Goal: Information Seeking & Learning: Learn about a topic

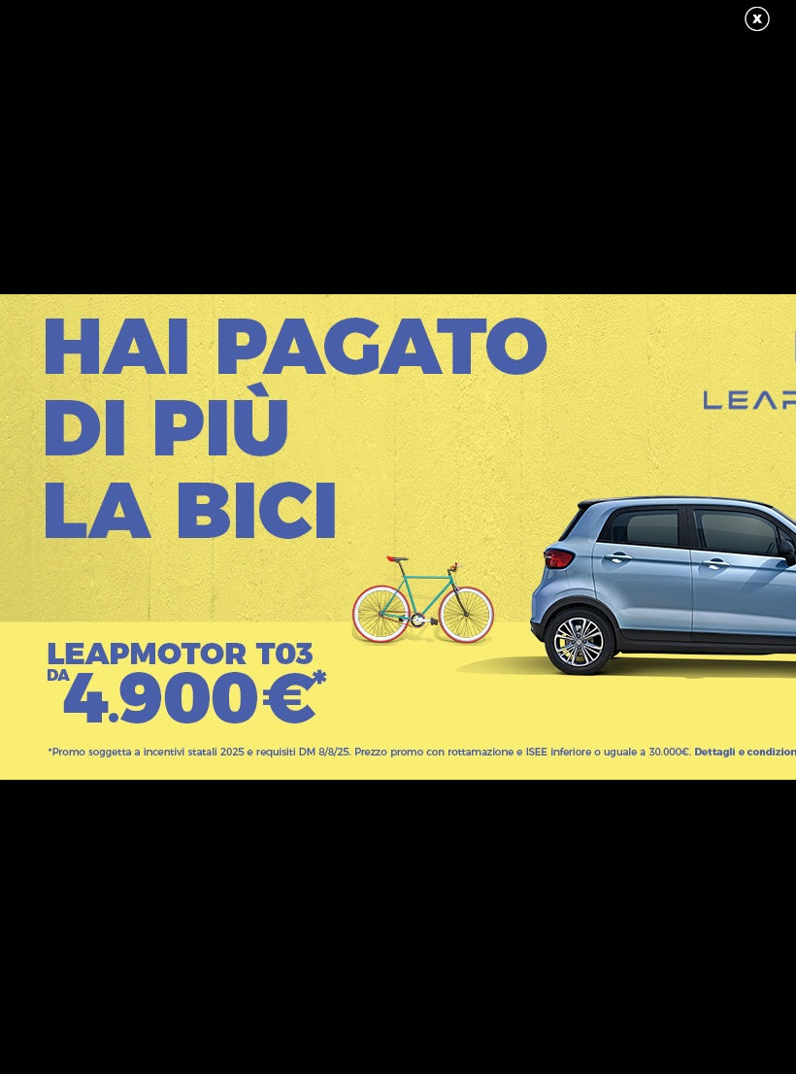
click at [762, 27] on link at bounding box center [767, 19] width 49 height 29
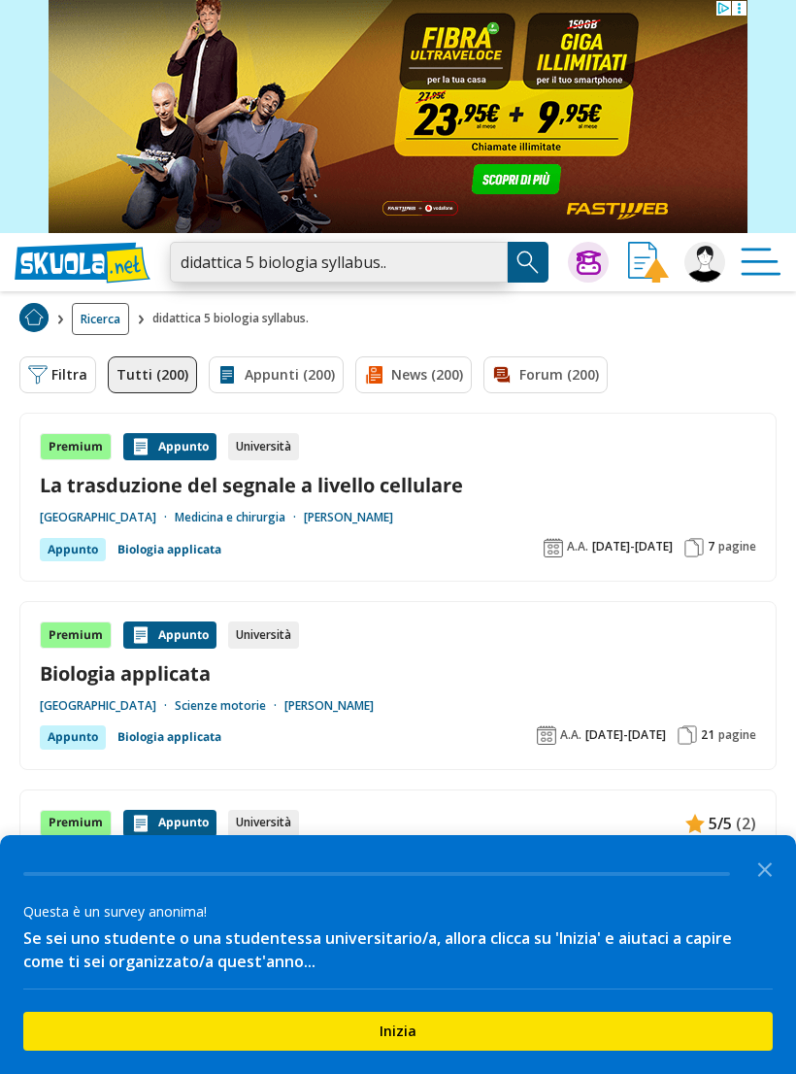
type input "didattica 5 biologia syllabus.."
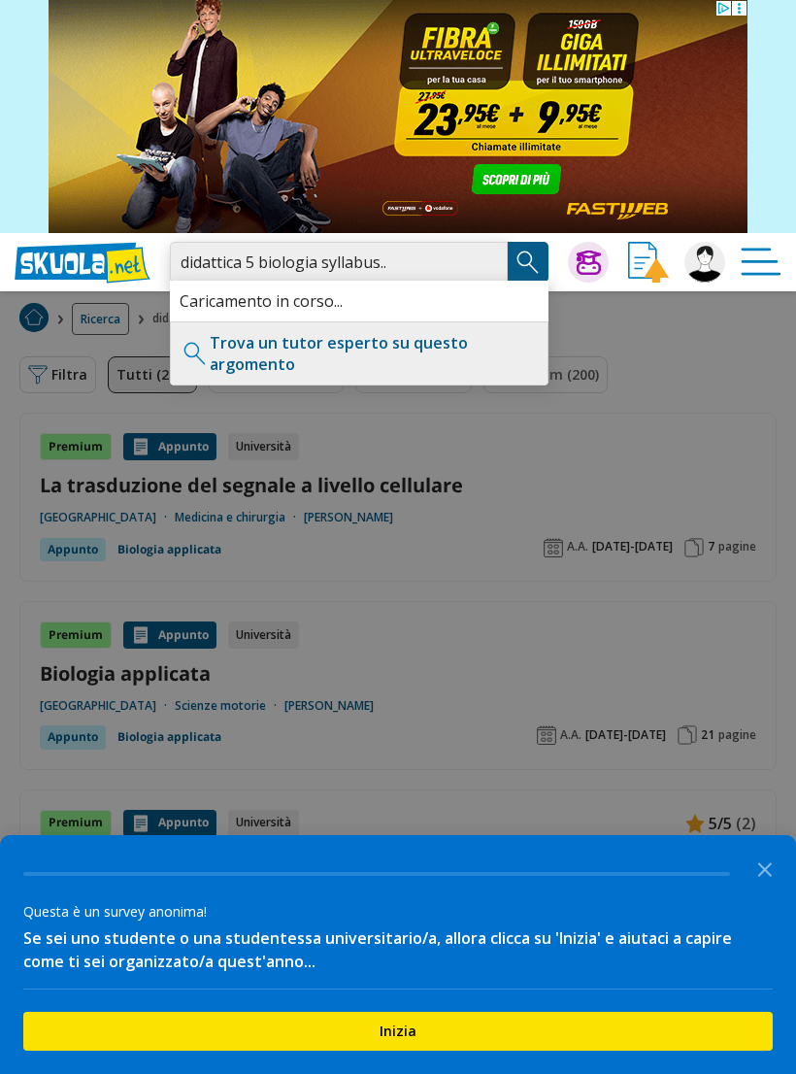
click at [480, 256] on input "didattica 5 biologia syllabus.." at bounding box center [339, 262] width 338 height 41
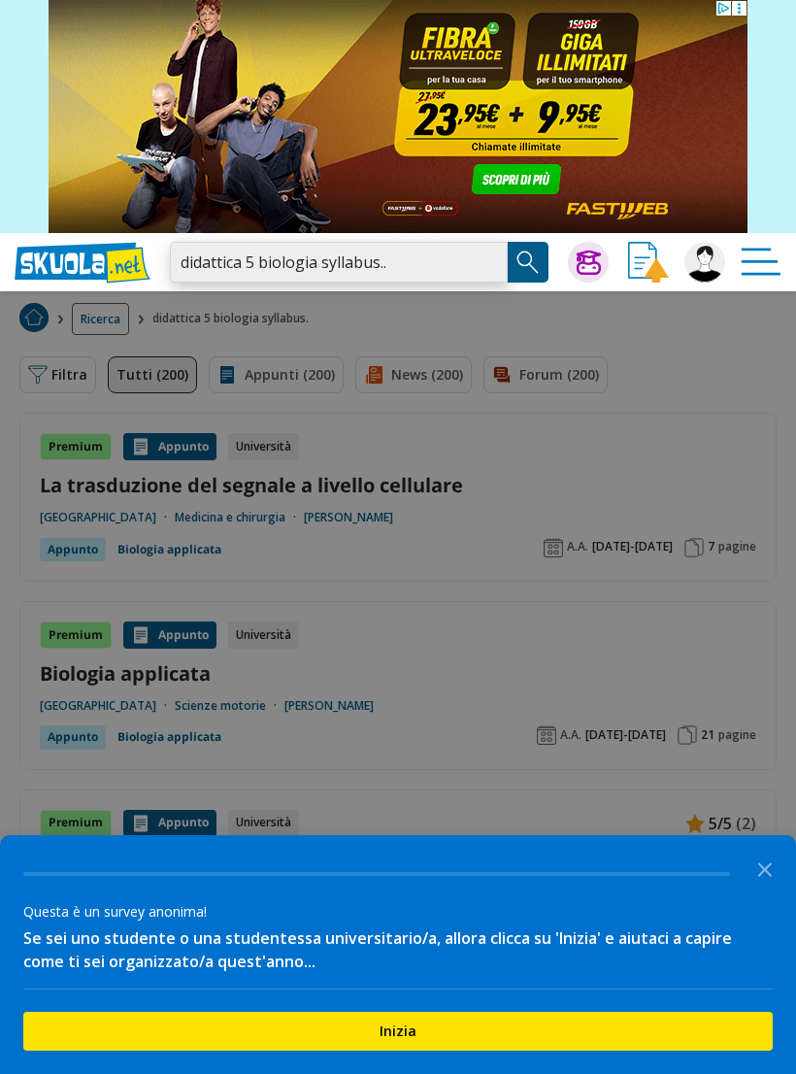
click at [483, 261] on input "didattica 5 biologia syllabus.." at bounding box center [339, 262] width 338 height 41
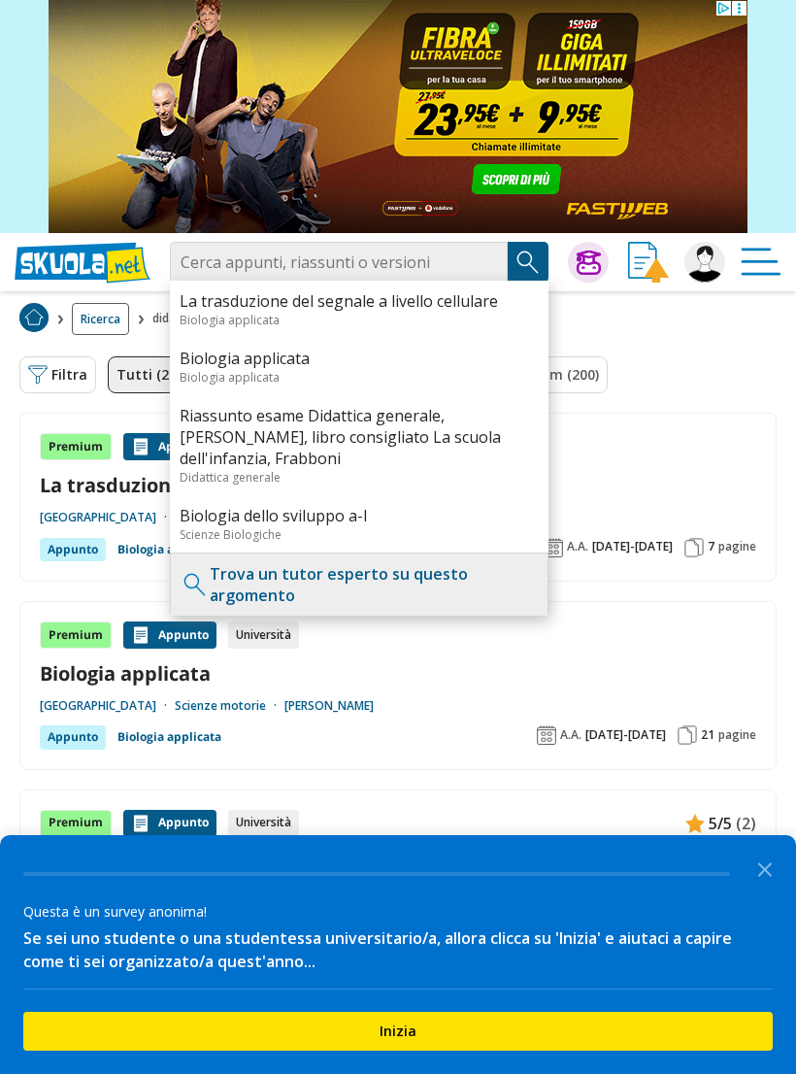
click at [209, 285] on div "La trasduzione del segnale a livello cellulare Biologia applicata" at bounding box center [359, 309] width 379 height 57
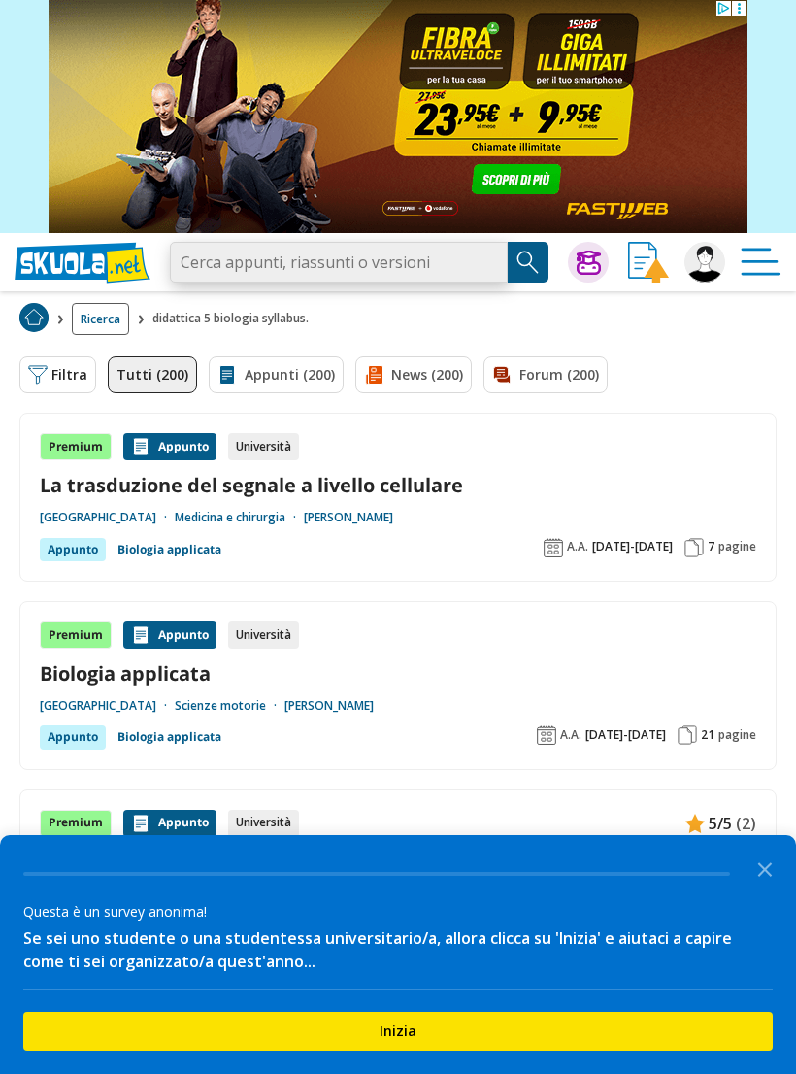
click at [251, 254] on input "search" at bounding box center [339, 262] width 338 height 41
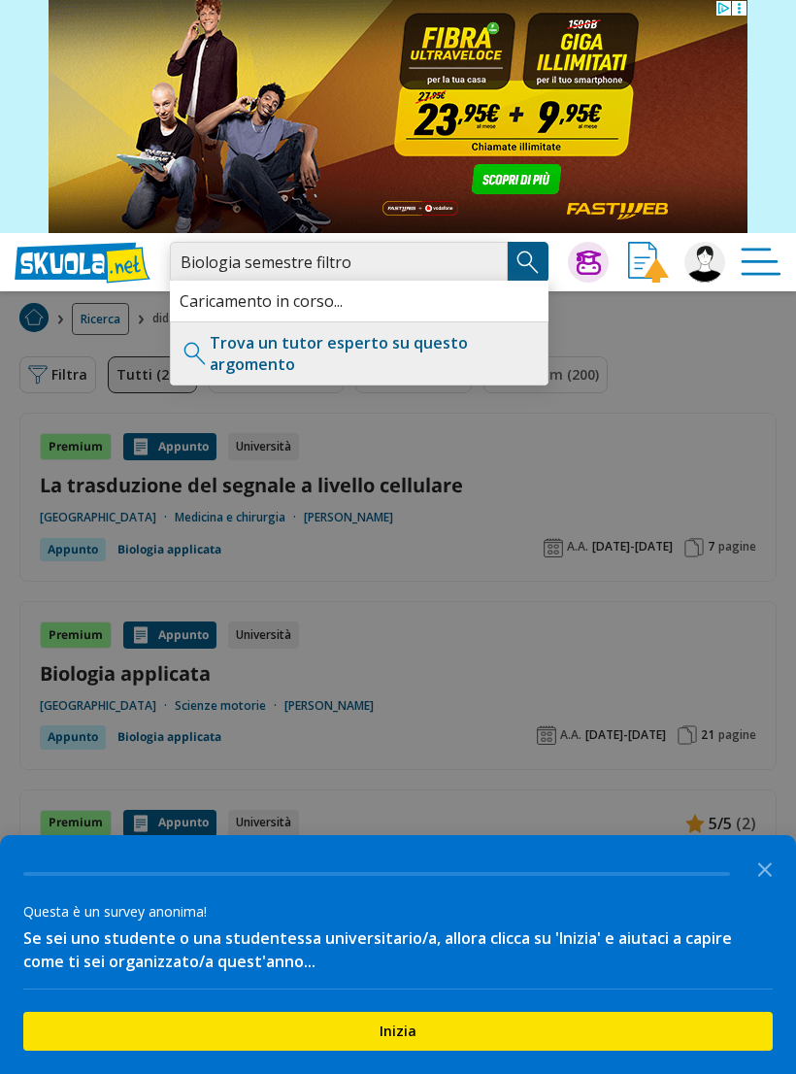
type input "Biologia semestre filtro"
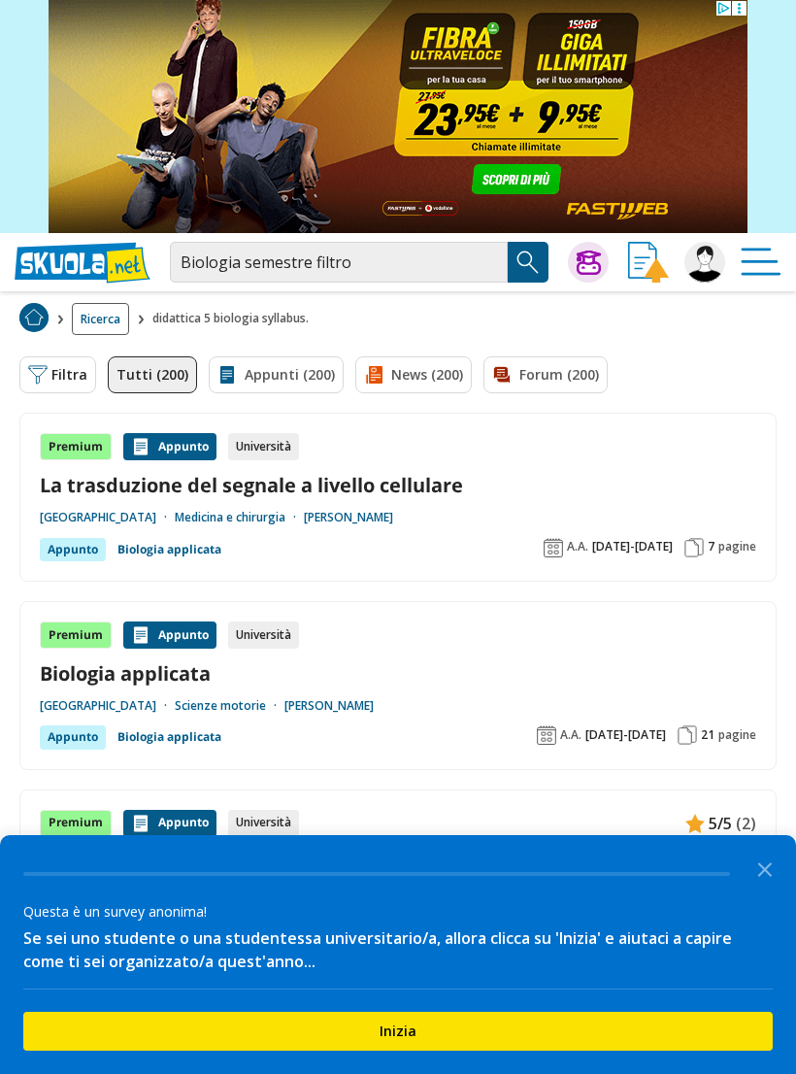
click at [525, 274] on img "Search Button" at bounding box center [528, 262] width 29 height 29
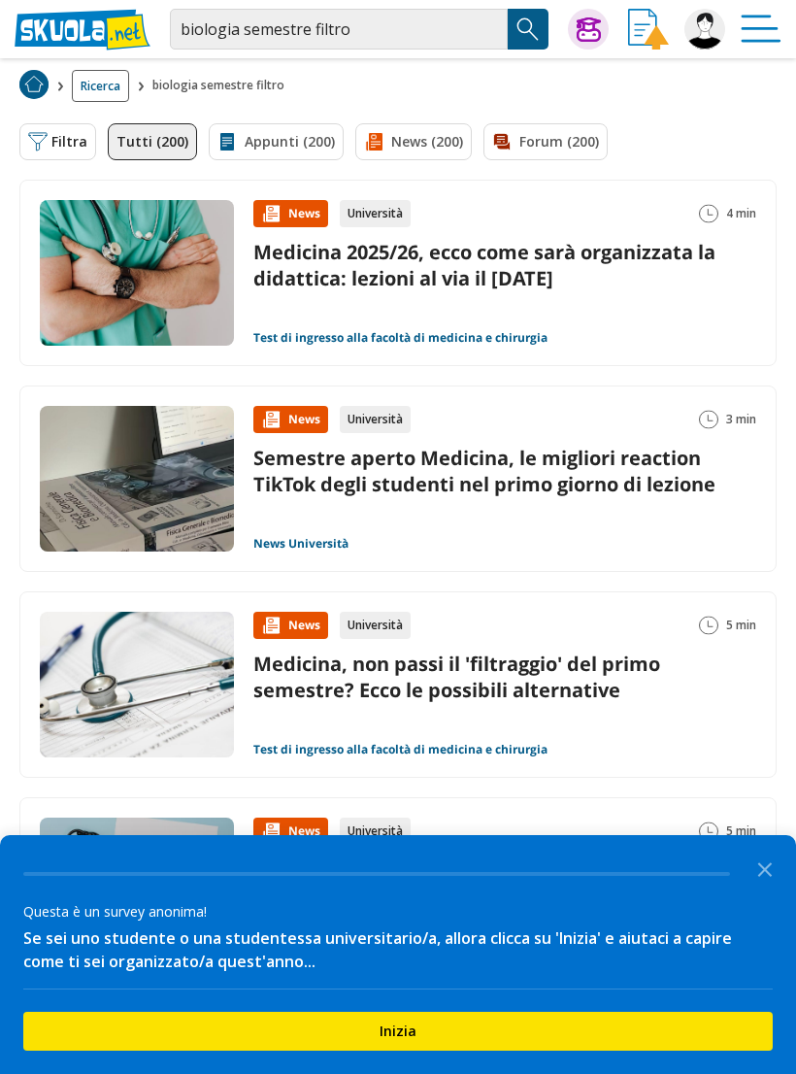
click at [288, 151] on link "Appunti (200)" at bounding box center [276, 141] width 135 height 37
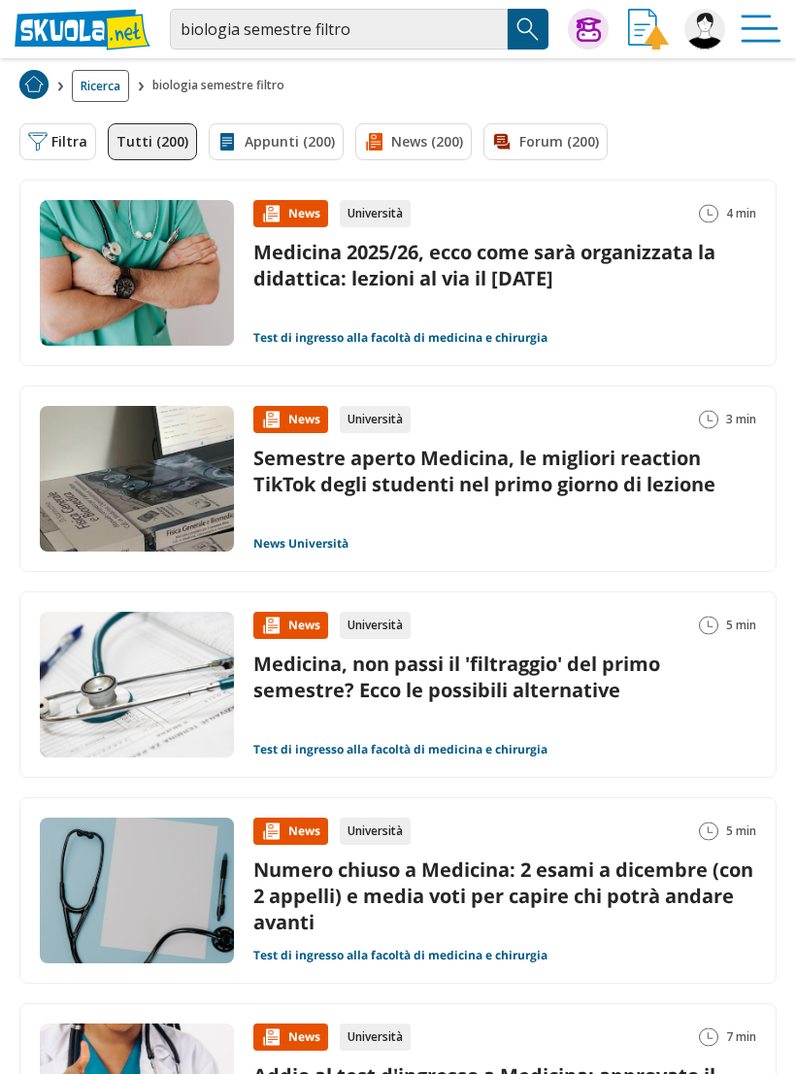
scroll to position [1, 0]
